Goal: Task Accomplishment & Management: Use online tool/utility

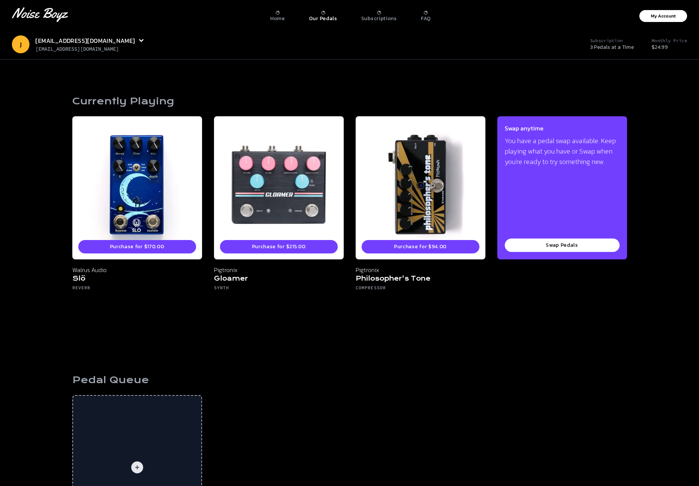
click at [312, 18] on p "Our Pedals" at bounding box center [323, 18] width 28 height 7
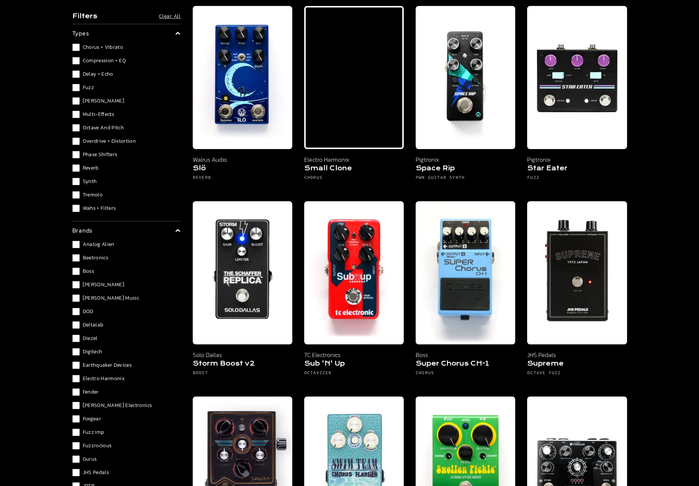
scroll to position [5175, 0]
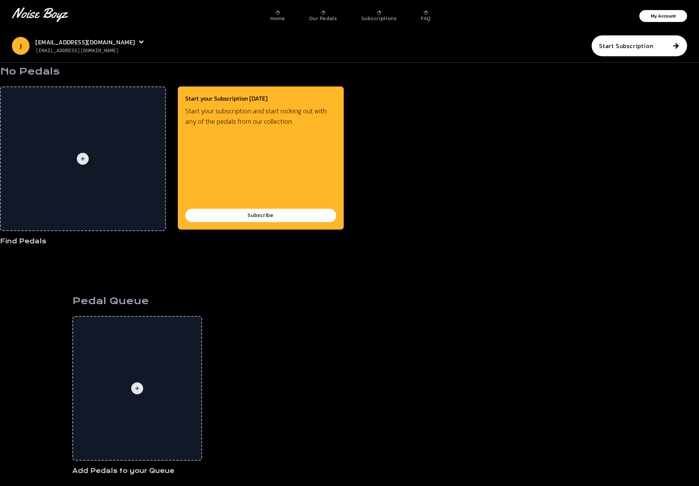
click at [428, 29] on nav "[PERSON_NAME] Logo Home Our Pedals Subscriptions FAQ My Account" at bounding box center [349, 14] width 699 height 29
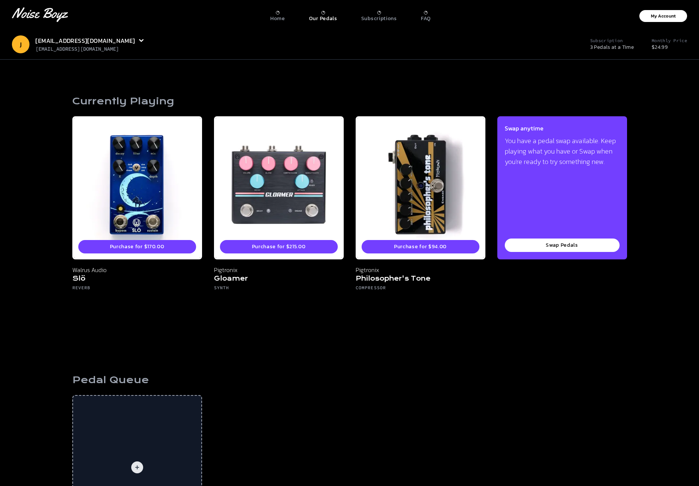
click at [312, 20] on p "Our Pedals" at bounding box center [323, 18] width 28 height 7
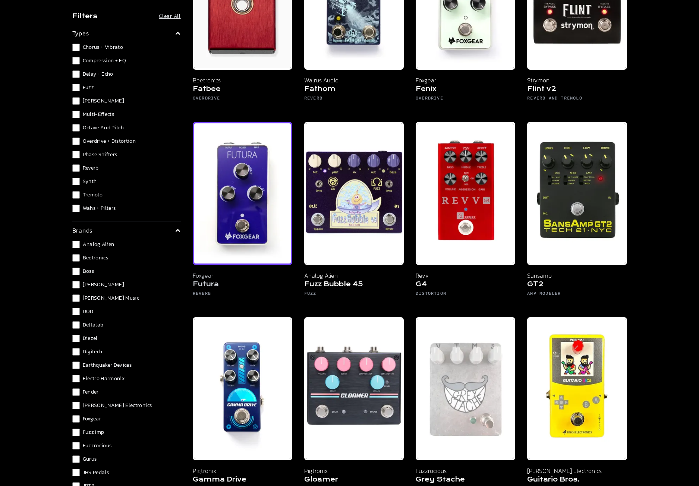
scroll to position [2087, 0]
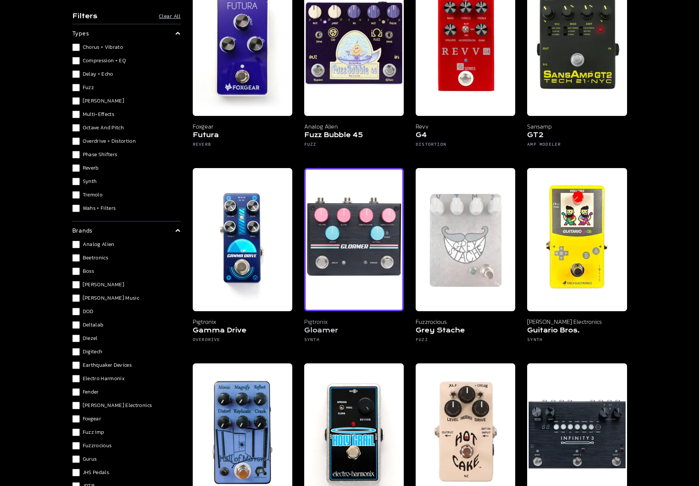
click at [329, 227] on img at bounding box center [354, 239] width 100 height 143
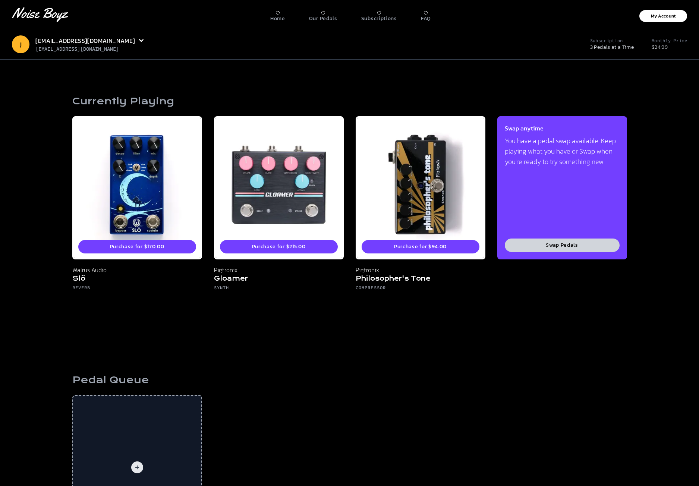
click at [562, 246] on button "Swap Pedals" at bounding box center [562, 245] width 115 height 13
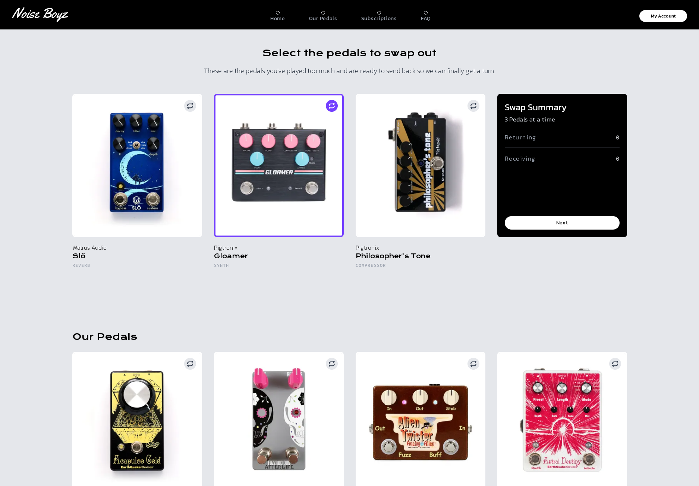
click at [302, 157] on img at bounding box center [279, 165] width 130 height 143
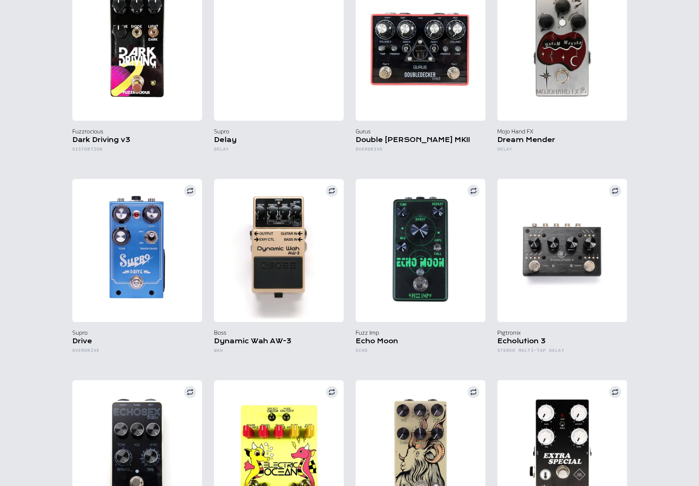
scroll to position [1603, 0]
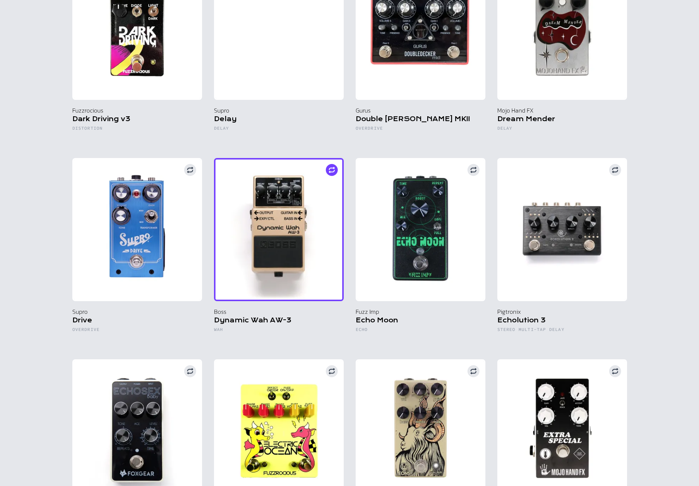
click at [288, 231] on img at bounding box center [279, 229] width 130 height 143
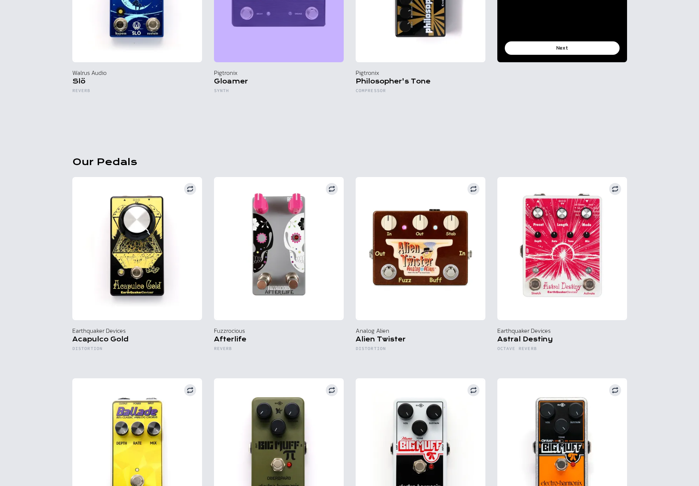
scroll to position [0, 0]
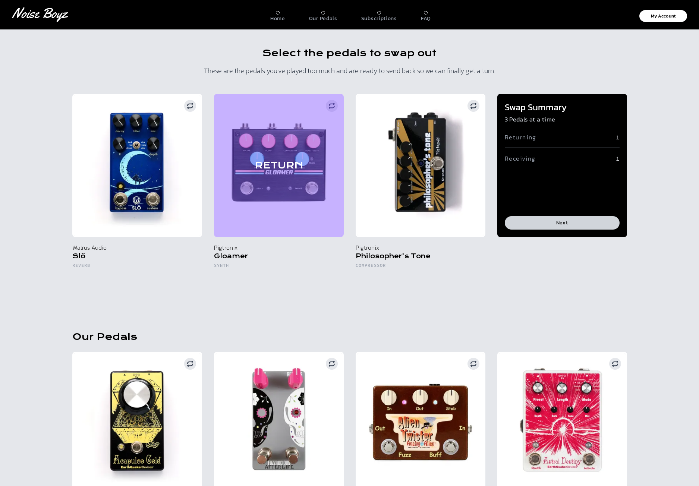
click at [570, 224] on button "Next" at bounding box center [562, 222] width 115 height 13
